Goal: Transaction & Acquisition: Purchase product/service

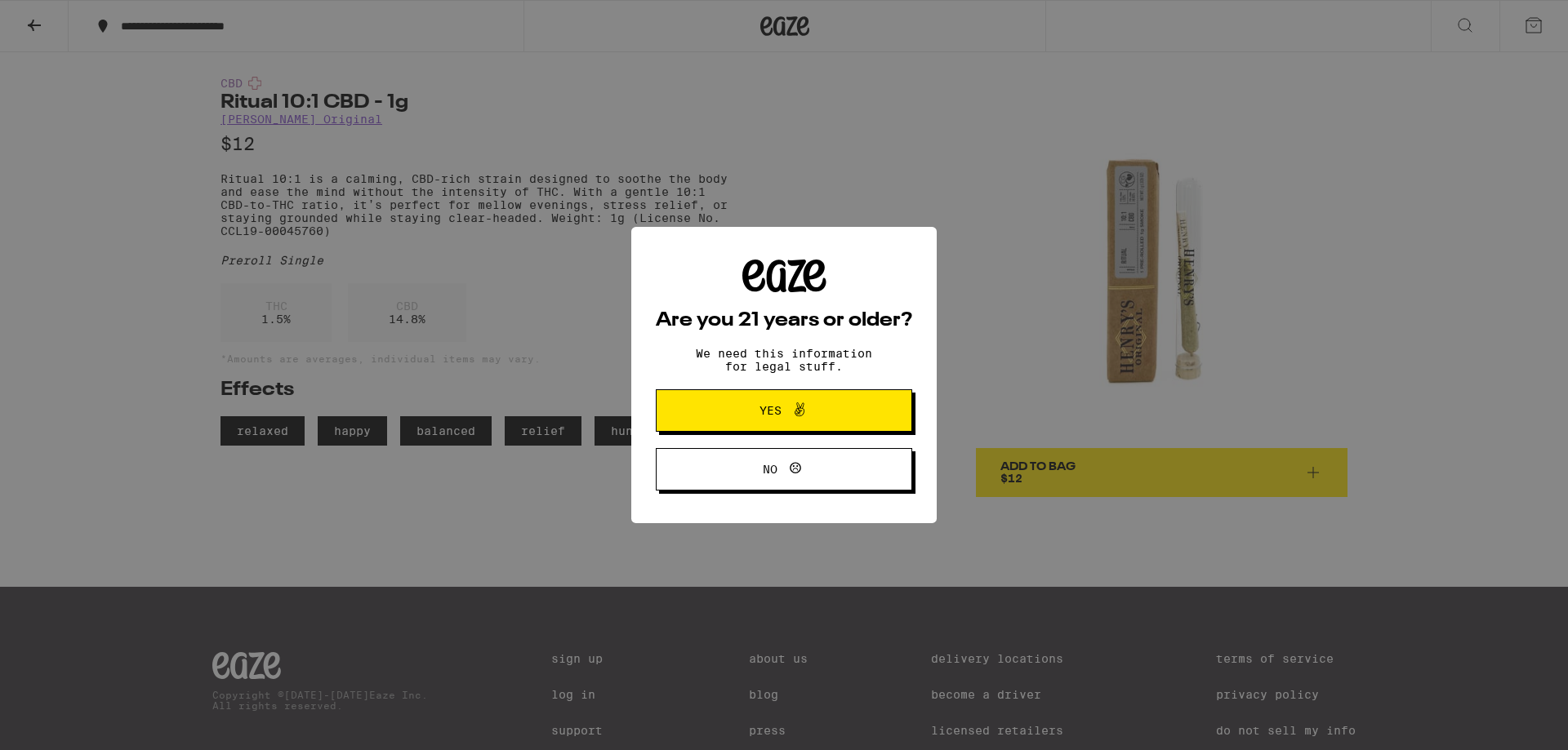
click at [744, 420] on span "Yes" at bounding box center [784, 411] width 124 height 22
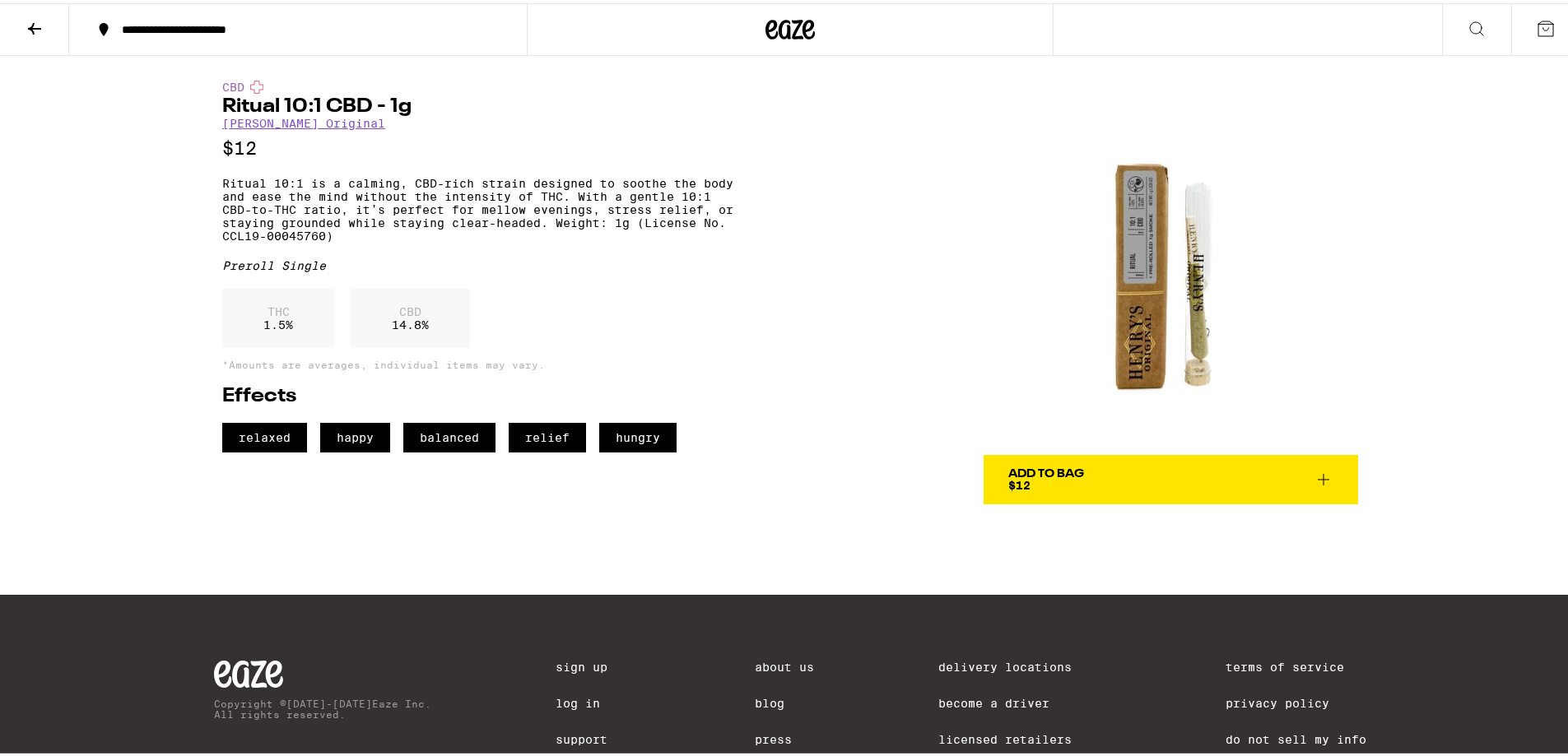
click at [209, 30] on div "**********" at bounding box center [306, 27] width 386 height 11
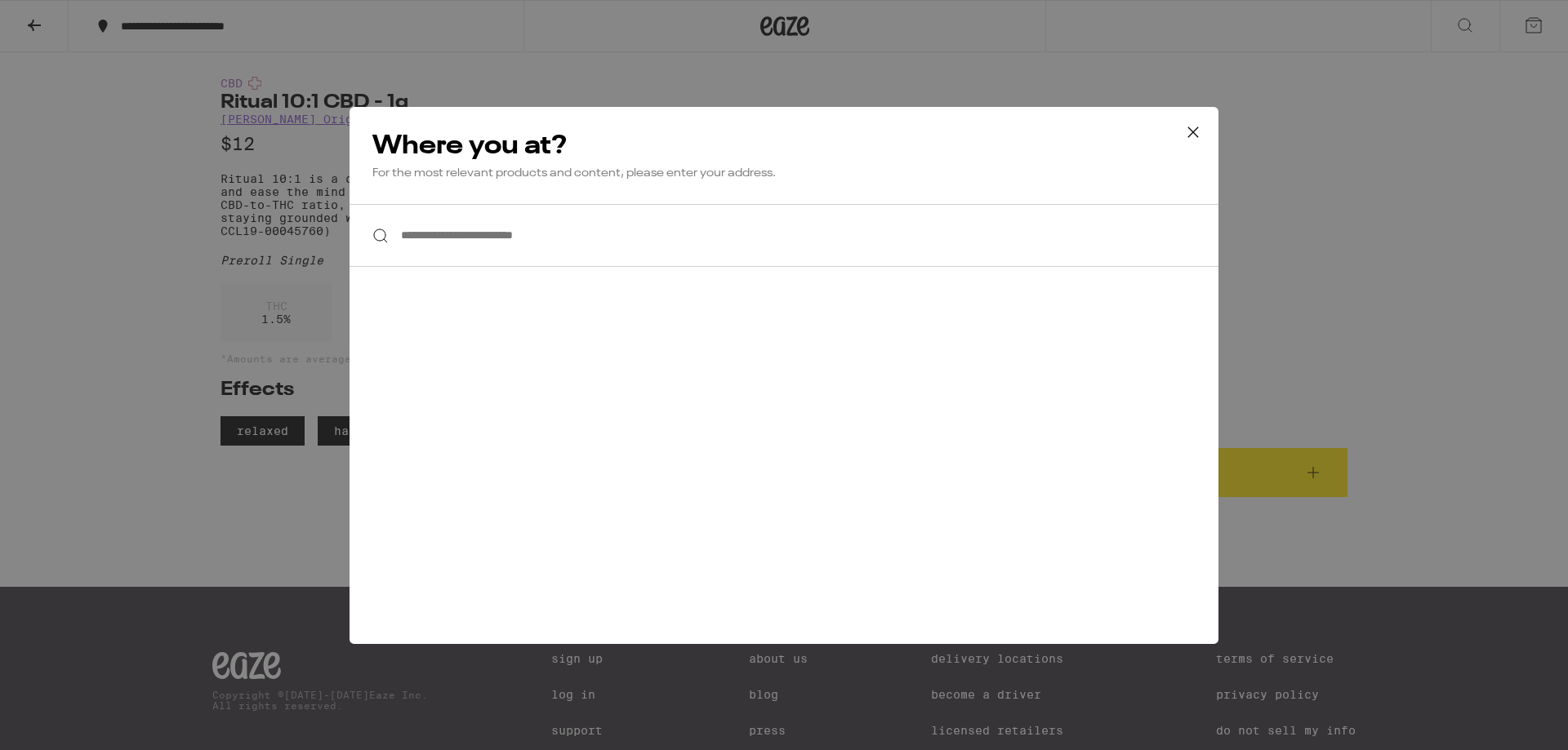
click at [1196, 128] on icon at bounding box center [1193, 133] width 24 height 24
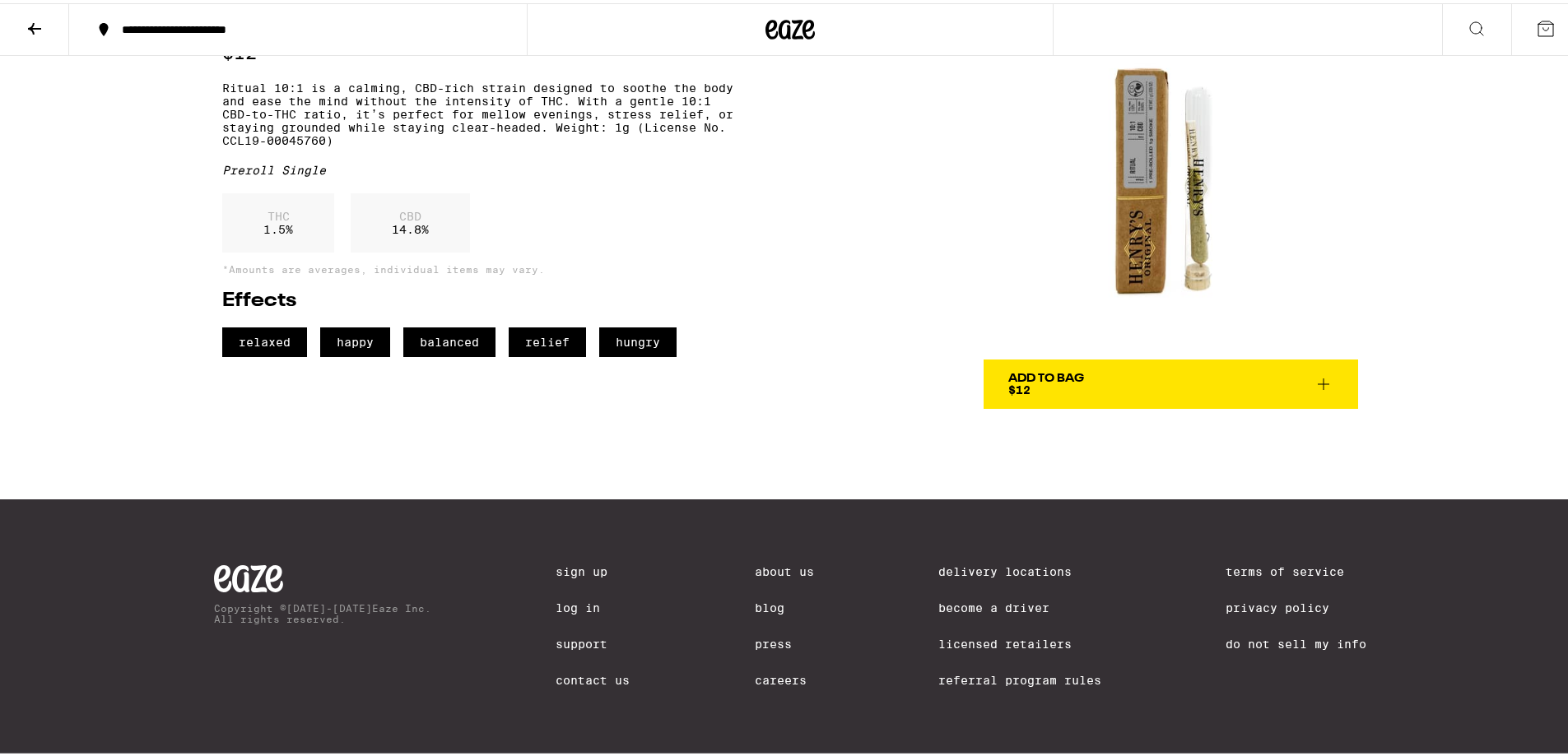
scroll to position [102, 0]
